Goal: Information Seeking & Learning: Learn about a topic

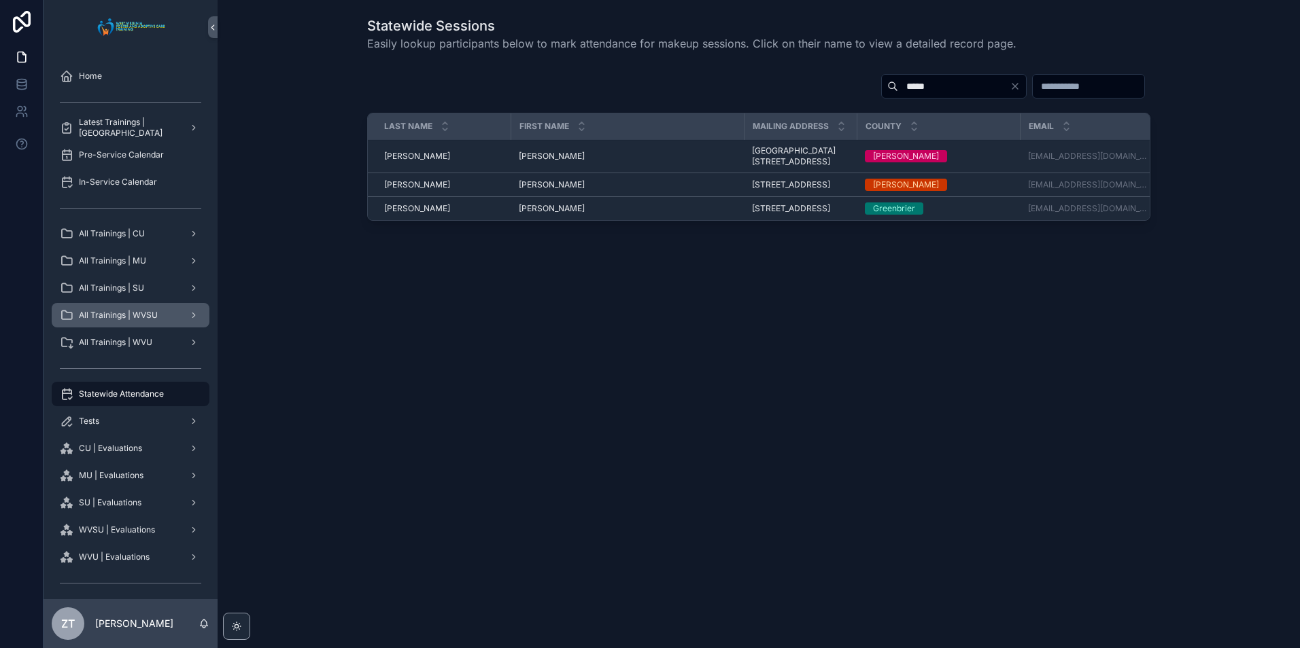
drag, startPoint x: 143, startPoint y: 341, endPoint x: 139, endPoint y: 323, distance: 18.7
click at [143, 341] on span "All Trainings | WVU" at bounding box center [115, 342] width 73 height 11
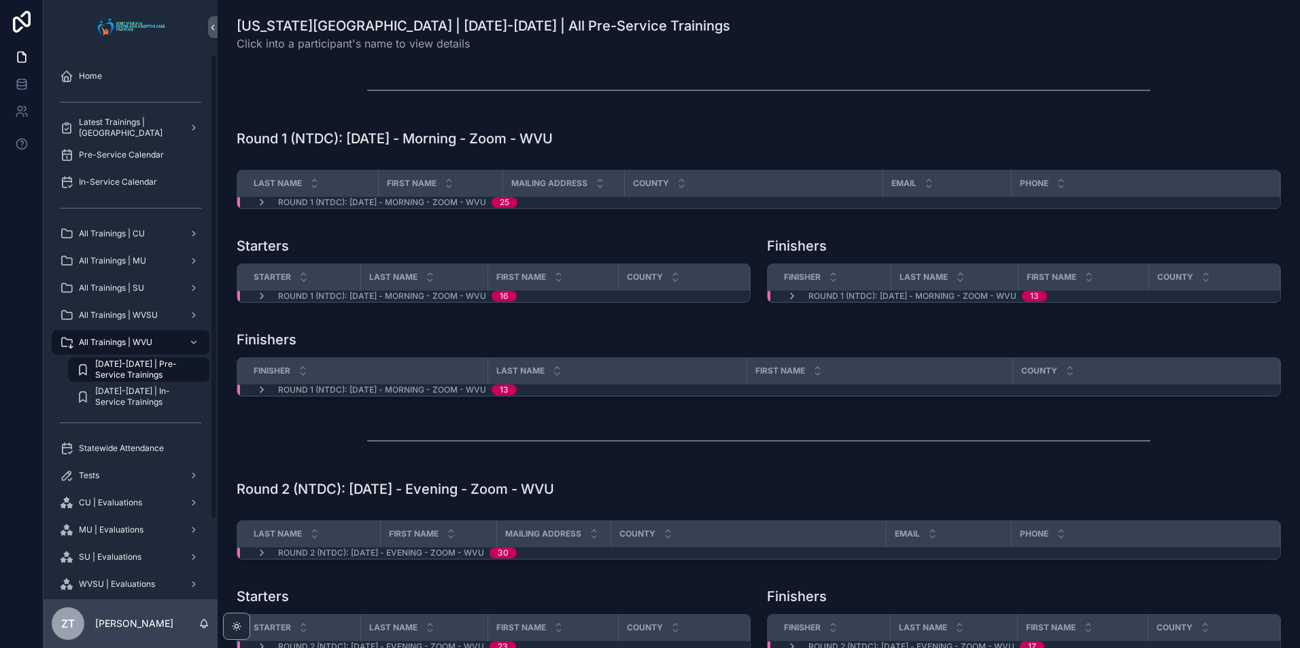
click at [154, 366] on span "[DATE]-[DATE] | Pre-Service Trainings" at bounding box center [145, 370] width 101 height 22
click at [150, 383] on div "[DATE]-[DATE] | In-Service Trainings" at bounding box center [139, 396] width 158 height 27
click at [147, 362] on span "[DATE]-[DATE] | Pre-Service Trainings" at bounding box center [145, 370] width 101 height 22
click at [148, 315] on span "All Trainings | WVSU" at bounding box center [118, 315] width 79 height 11
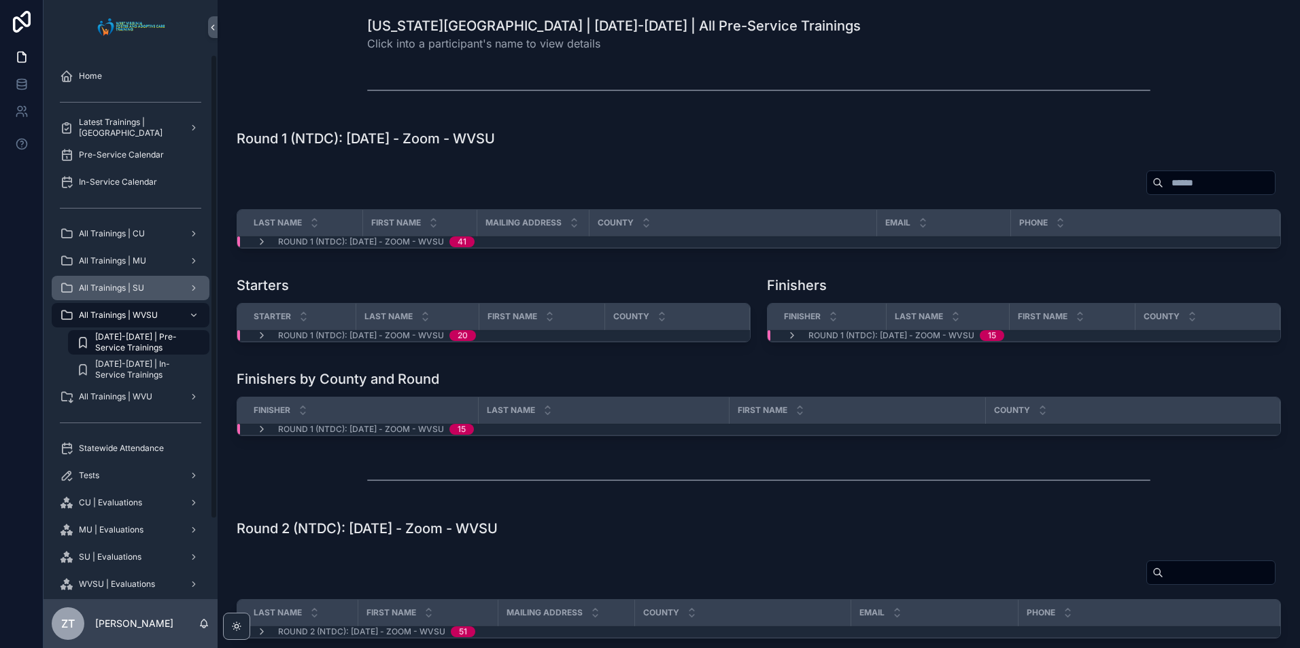
click at [131, 279] on div "All Trainings | SU" at bounding box center [130, 288] width 141 height 22
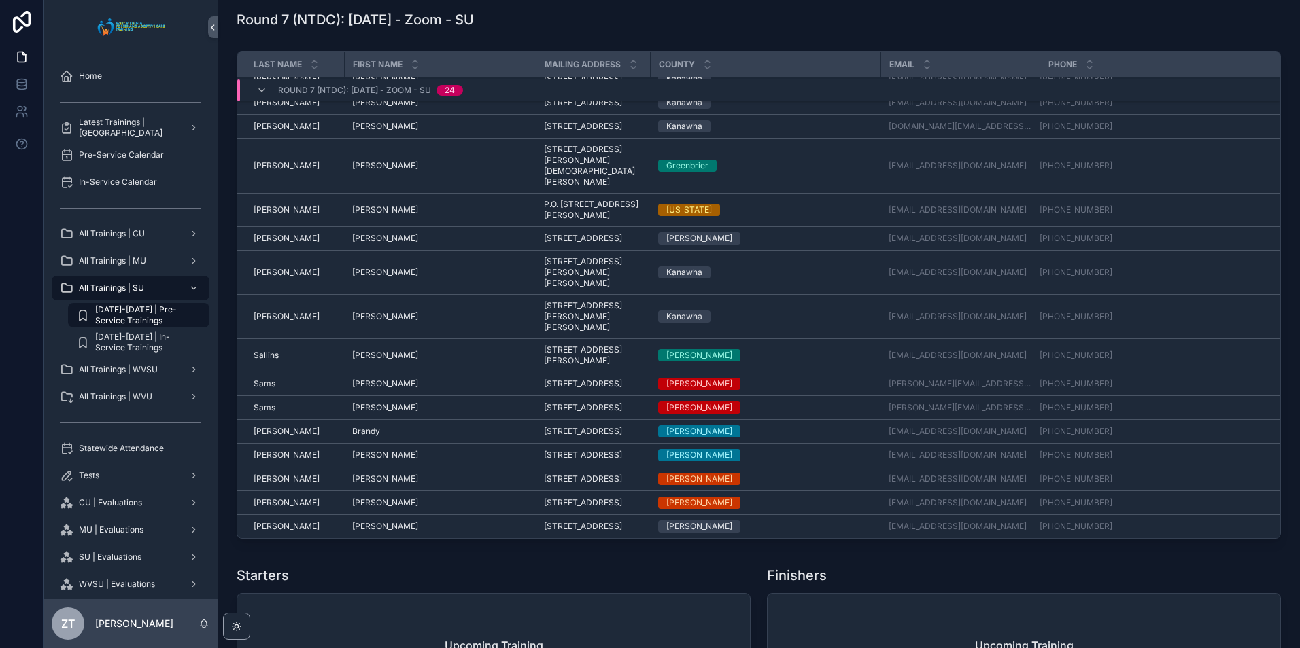
scroll to position [2629, 0]
